Goal: Check status: Check status

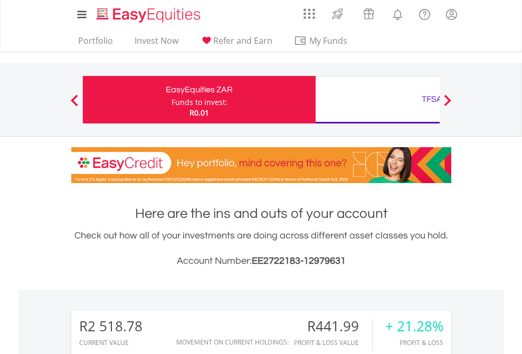
scroll to position [101, 166]
click at [172, 100] on div "Funds to invest:" at bounding box center [200, 102] width 56 height 11
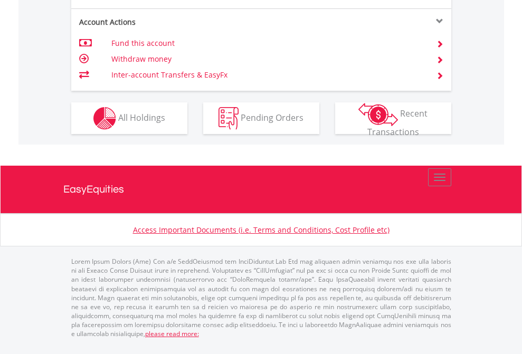
scroll to position [991, 0]
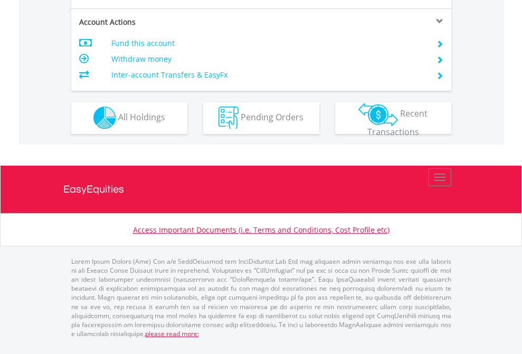
scroll to position [987, 0]
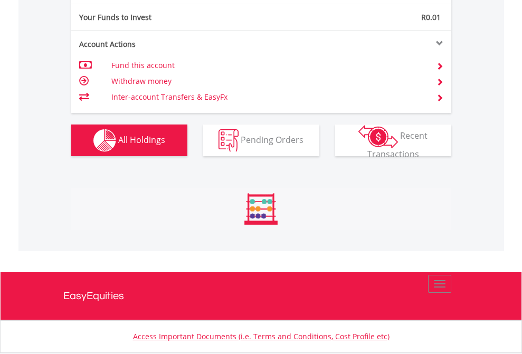
scroll to position [101, 166]
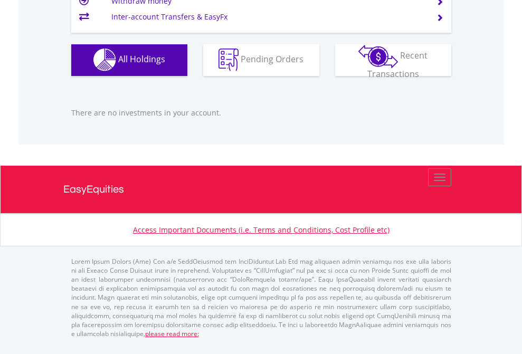
scroll to position [101, 166]
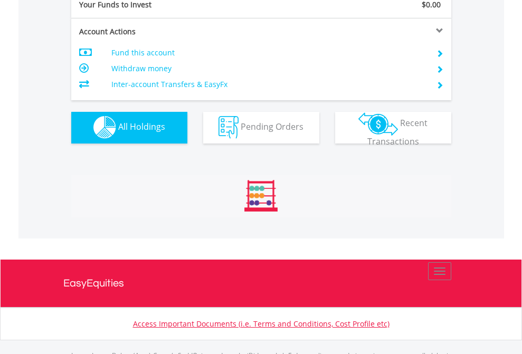
scroll to position [1045, 0]
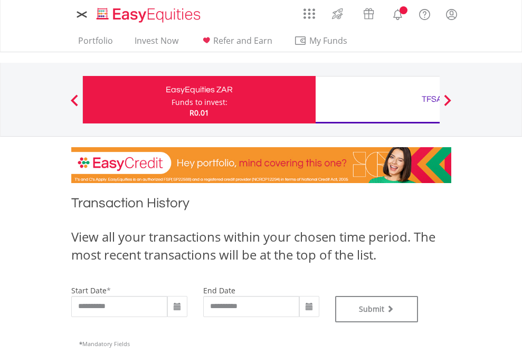
type input "**********"
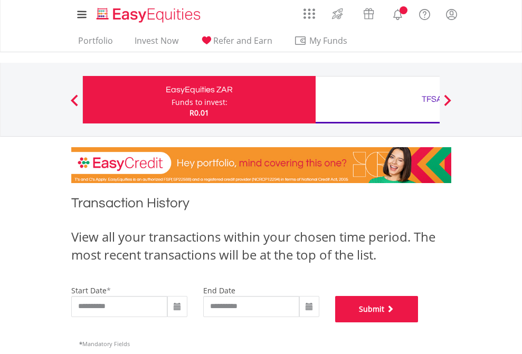
click at [419, 323] on button "Submit" at bounding box center [376, 309] width 83 height 26
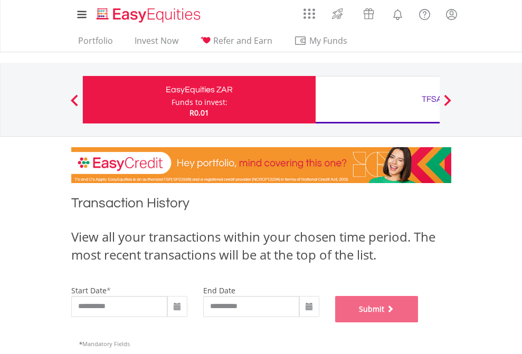
scroll to position [428, 0]
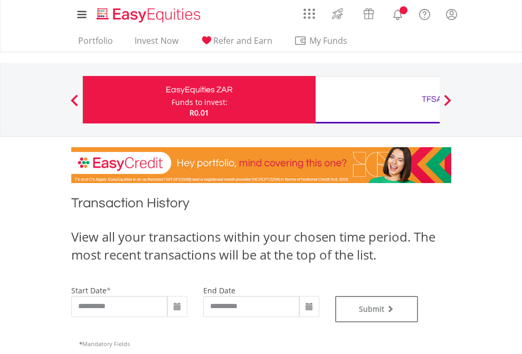
click at [377, 100] on div "TFSA" at bounding box center [432, 99] width 220 height 15
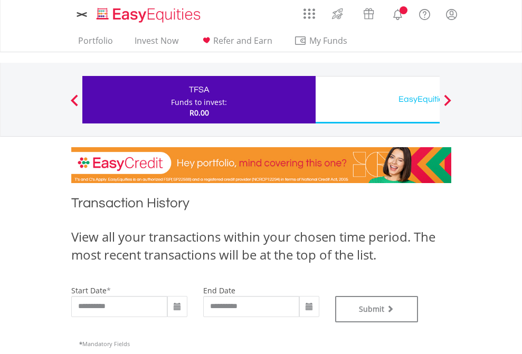
type input "**********"
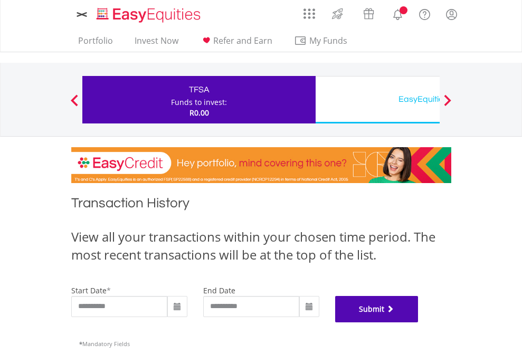
click at [419, 323] on button "Submit" at bounding box center [376, 309] width 83 height 26
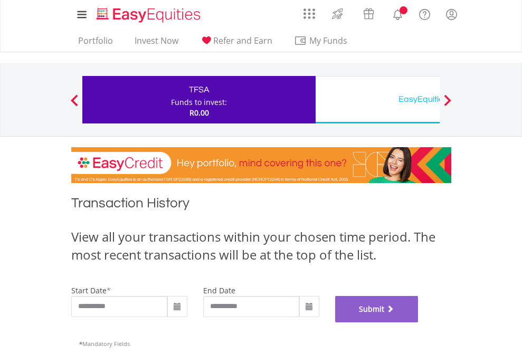
scroll to position [428, 0]
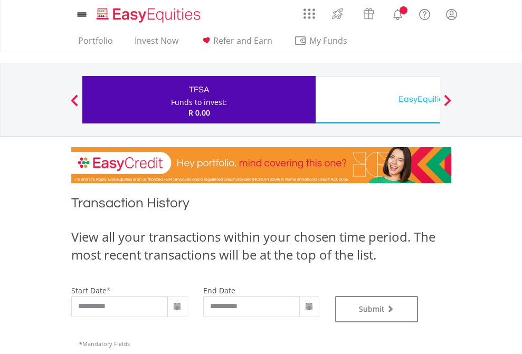
click at [377, 100] on div "EasyEquities USD" at bounding box center [432, 99] width 220 height 15
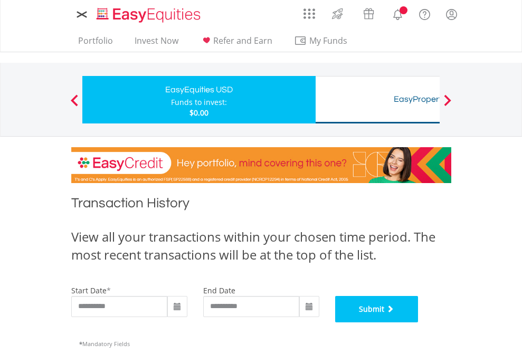
click at [419, 323] on button "Submit" at bounding box center [376, 309] width 83 height 26
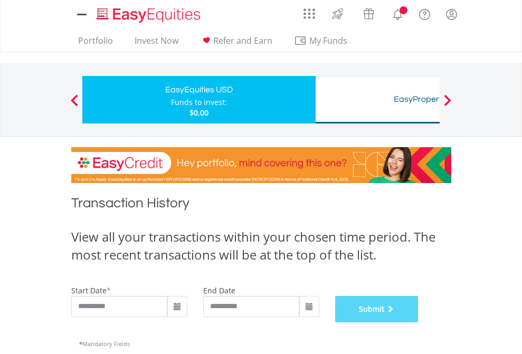
scroll to position [428, 0]
